Goal: Information Seeking & Learning: Learn about a topic

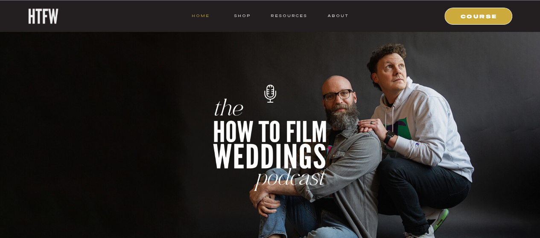
click at [204, 12] on nav "HOME" at bounding box center [201, 16] width 18 height 8
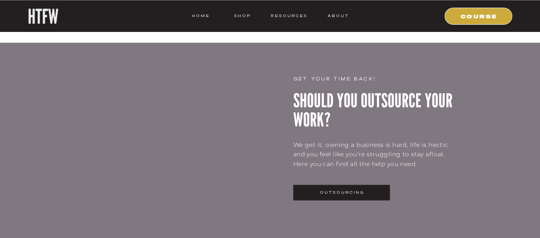
scroll to position [2106, 0]
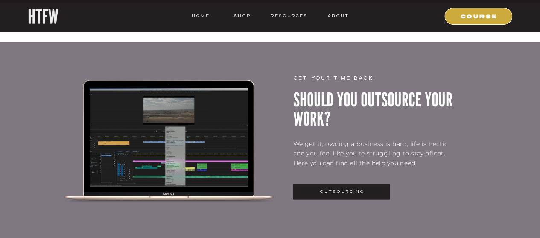
click at [366, 187] on div at bounding box center [341, 191] width 96 height 15
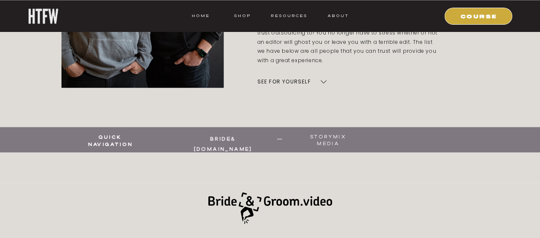
scroll to position [373, 0]
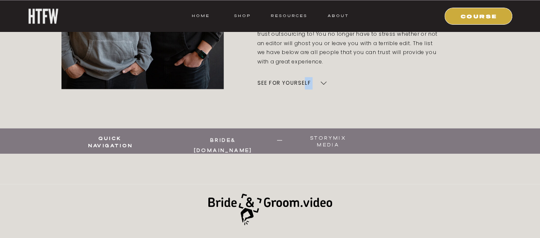
drag, startPoint x: 305, startPoint y: 83, endPoint x: 324, endPoint y: 83, distance: 19.6
click at [324, 83] on icon at bounding box center [323, 82] width 6 height 3
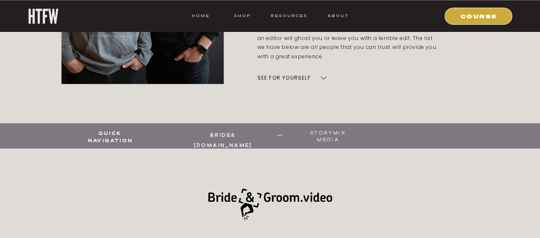
scroll to position [378, 0]
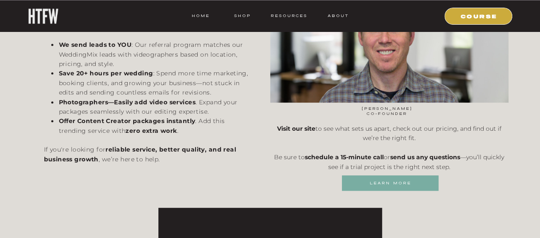
scroll to position [1728, 0]
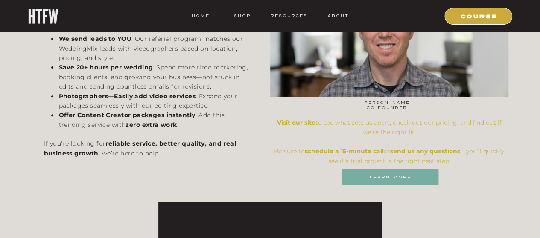
drag, startPoint x: 347, startPoint y: 146, endPoint x: 300, endPoint y: 132, distance: 49.1
click at [300, 132] on h3 "Visit our site to see what sets us apart, check out our pricing, and find out i…" at bounding box center [389, 138] width 238 height 41
